Goal: Find specific page/section: Find specific page/section

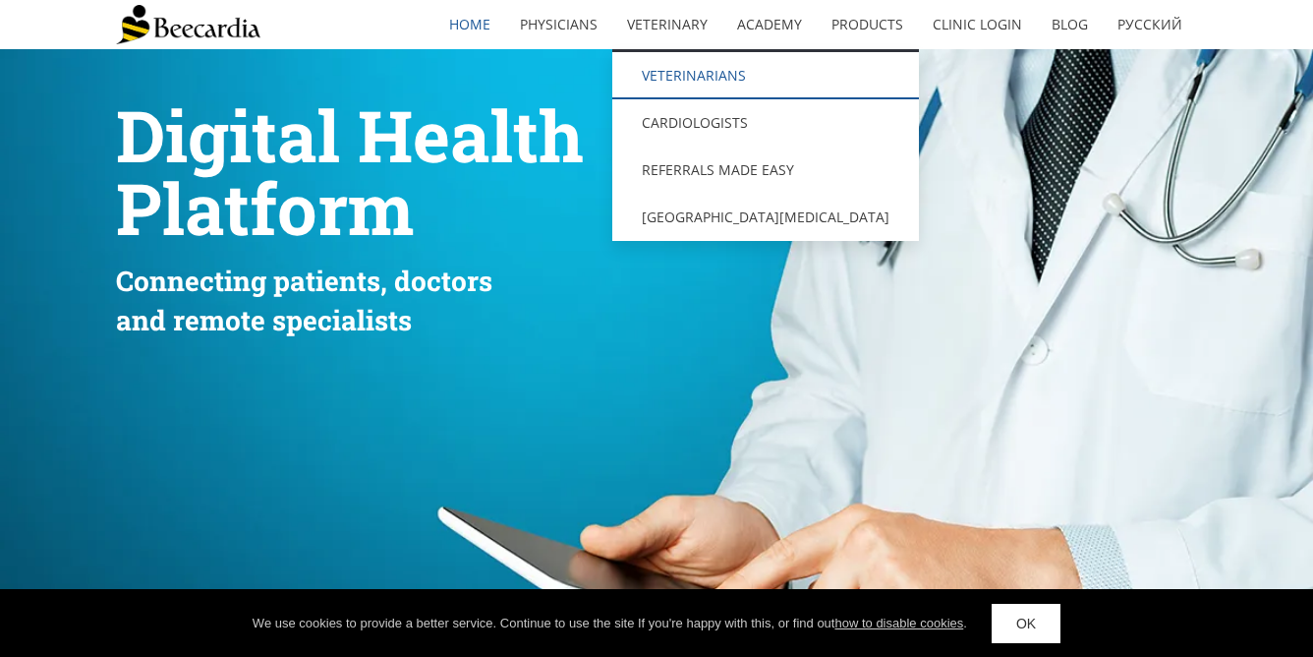
click at [662, 73] on link "Veterinarians" at bounding box center [765, 75] width 307 height 47
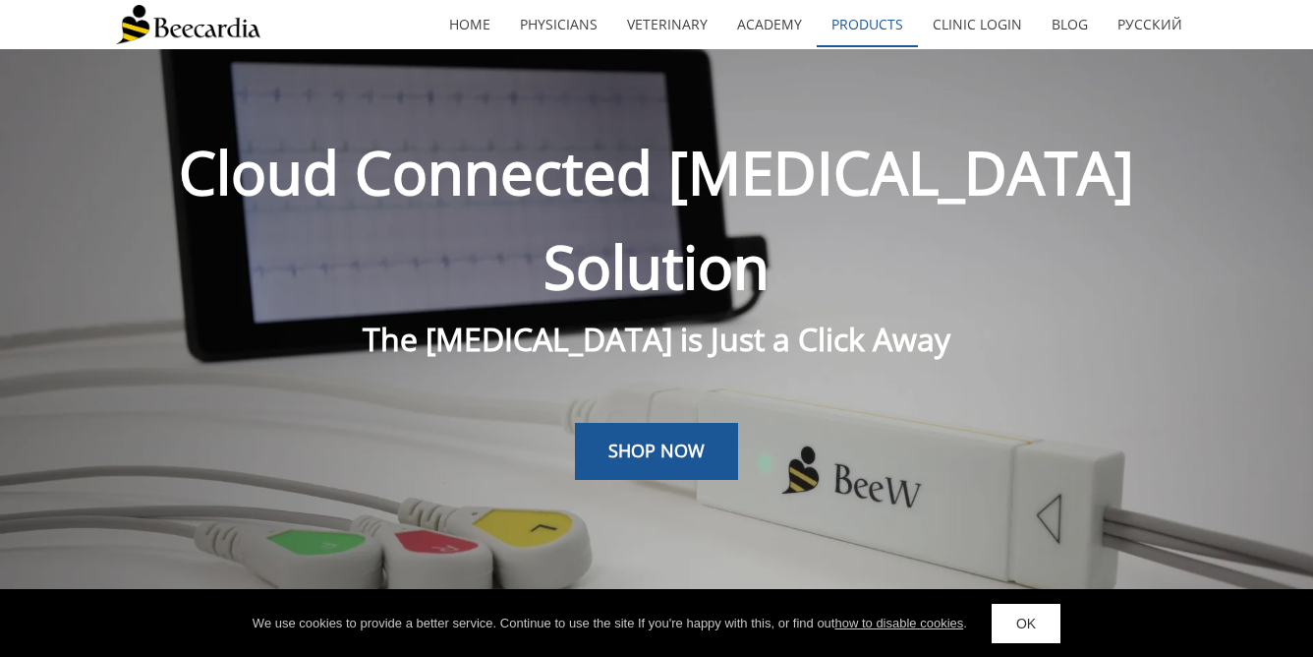
click at [864, 27] on link "Products" at bounding box center [867, 24] width 101 height 45
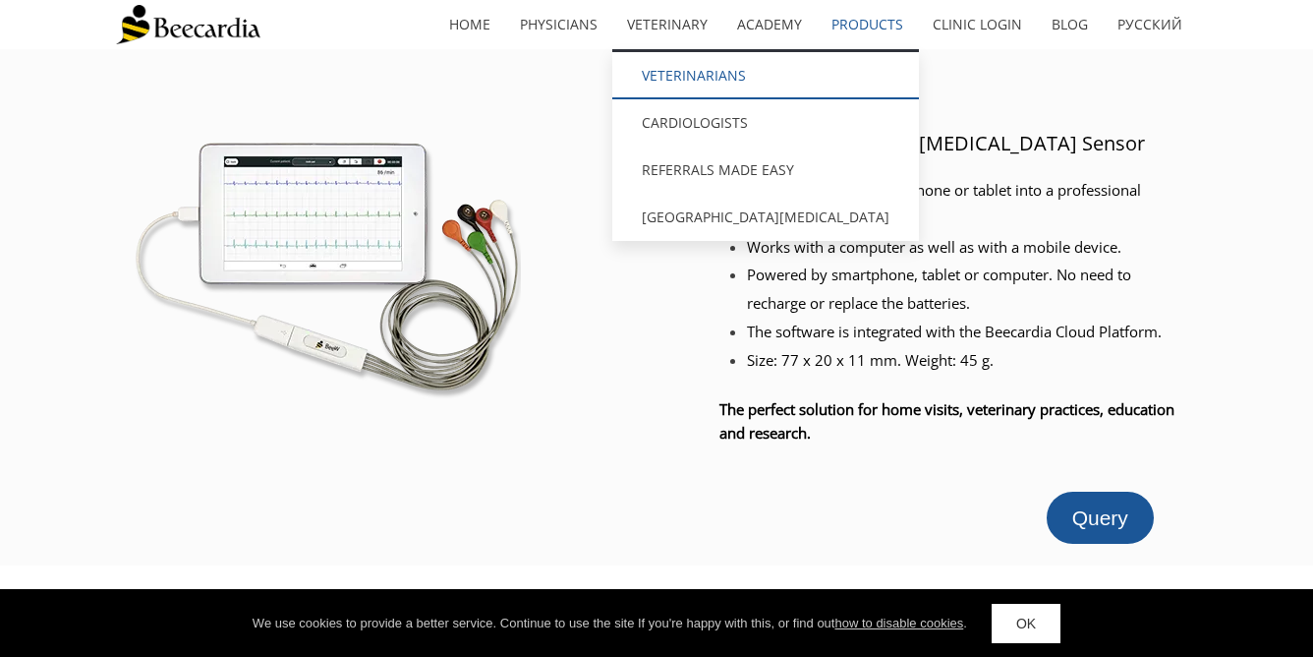
click at [694, 70] on link "Veterinarians" at bounding box center [765, 75] width 307 height 47
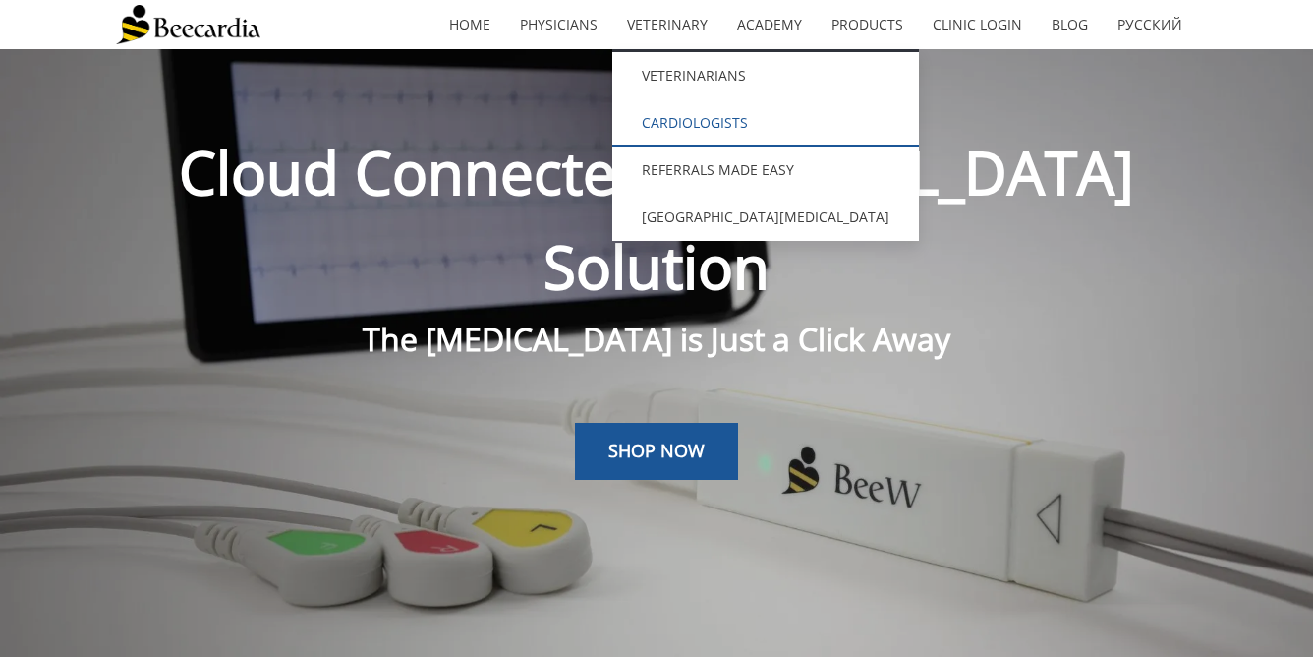
click at [682, 108] on link "Cardiologists" at bounding box center [765, 122] width 307 height 47
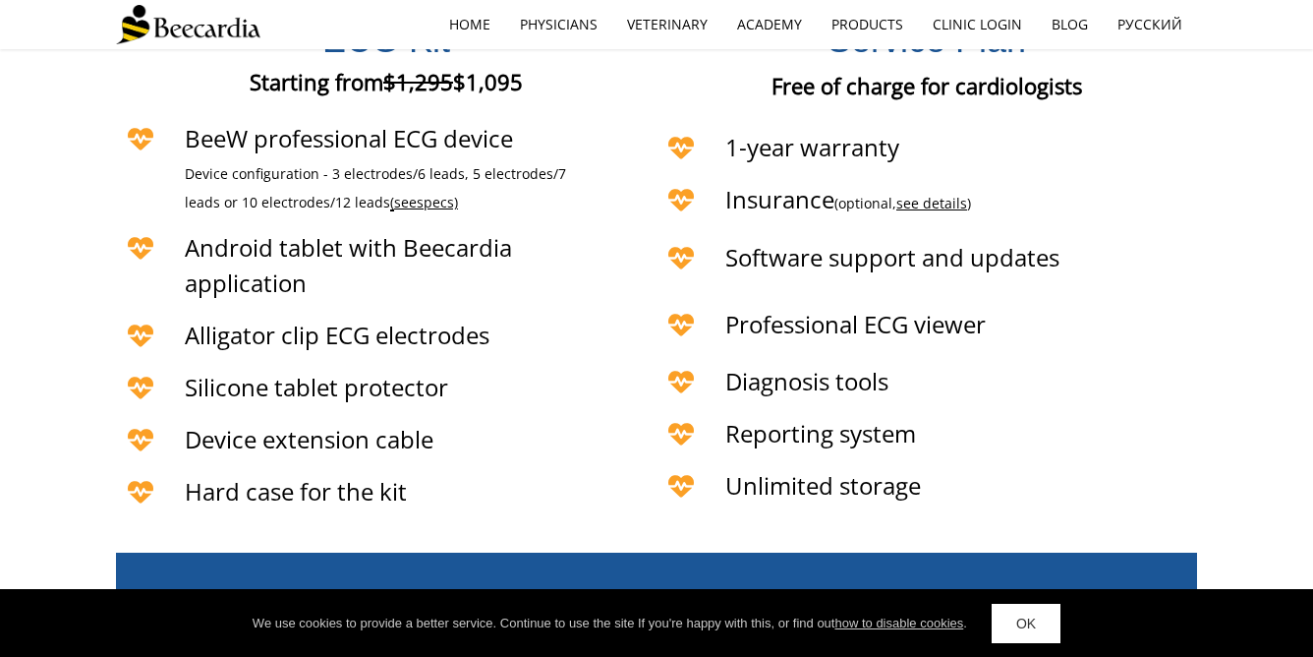
scroll to position [4107, 0]
